Goal: Share content: Share content

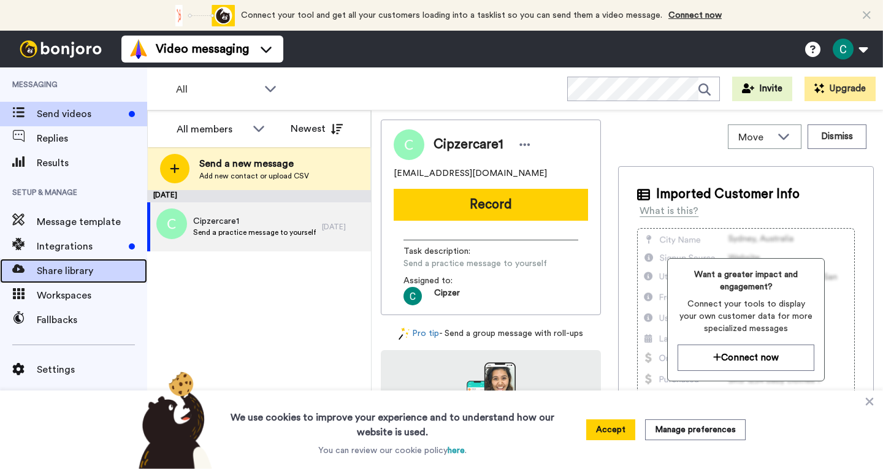
click at [55, 275] on span "Share library" at bounding box center [92, 271] width 110 height 15
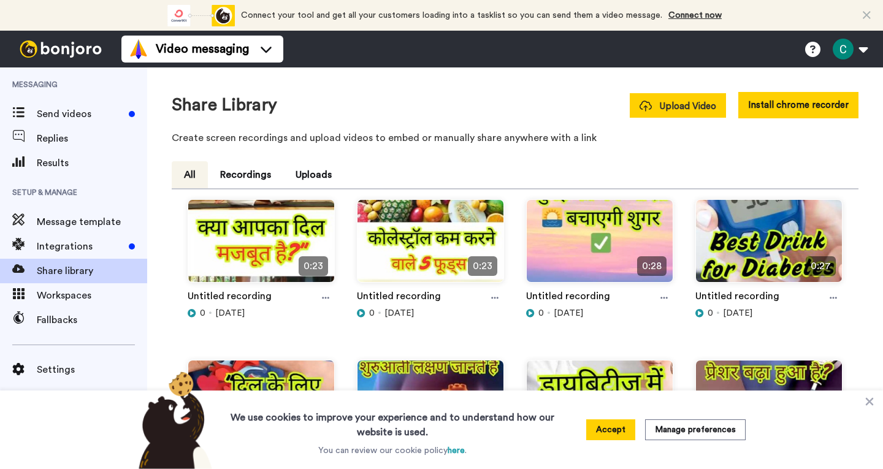
click at [695, 110] on span "Upload Video" at bounding box center [678, 106] width 77 height 13
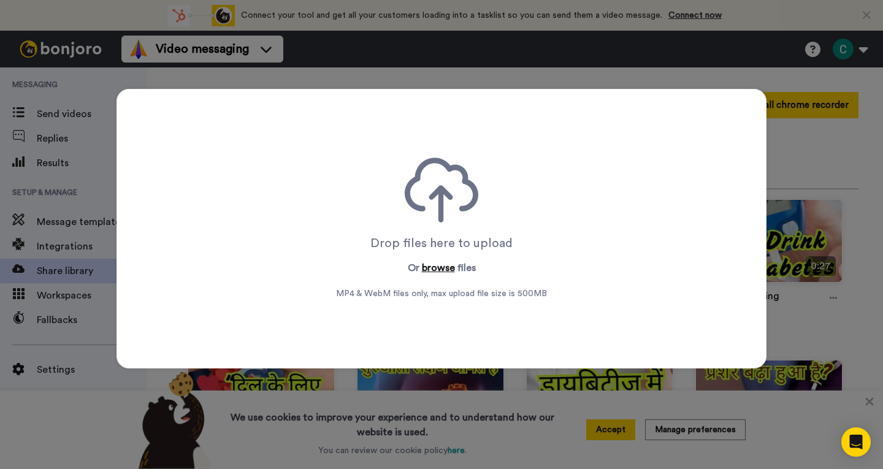
click at [427, 270] on button "browse" at bounding box center [438, 268] width 33 height 15
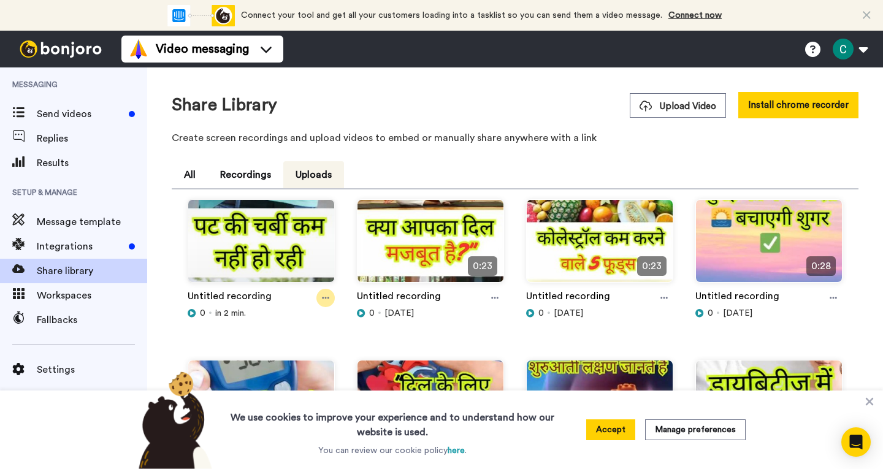
click at [327, 298] on icon at bounding box center [325, 298] width 7 height 2
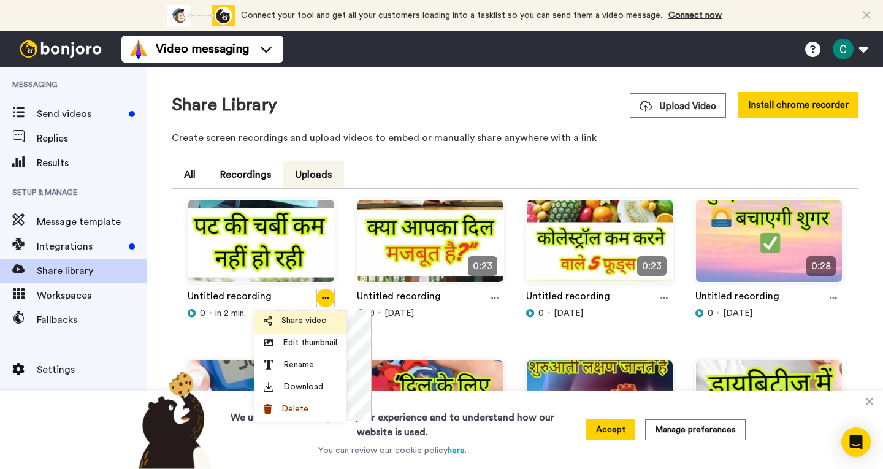
click at [312, 318] on span "Share video" at bounding box center [303, 321] width 45 height 12
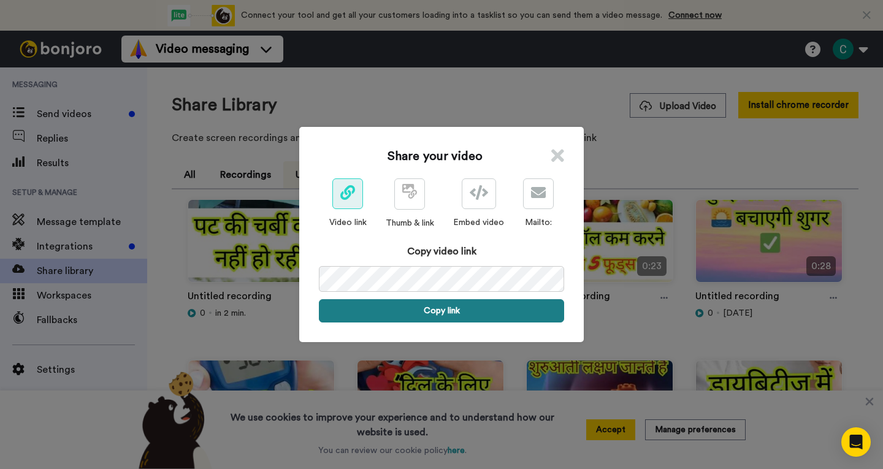
click at [457, 306] on button "Copy link" at bounding box center [441, 310] width 245 height 23
